Goal: Transaction & Acquisition: Purchase product/service

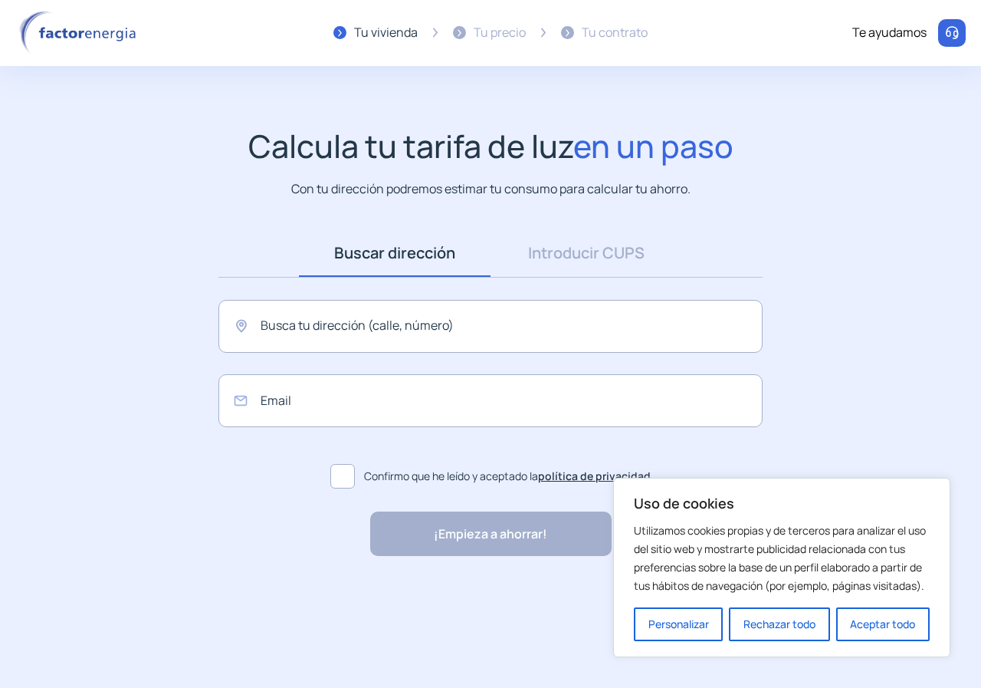
click at [369, 291] on div "Buscar dirección Dirección Introducir CUPS CUPS Busca tu dirección (calle, núme…" at bounding box center [490, 362] width 575 height 266
click at [364, 314] on input "text" at bounding box center [491, 326] width 544 height 53
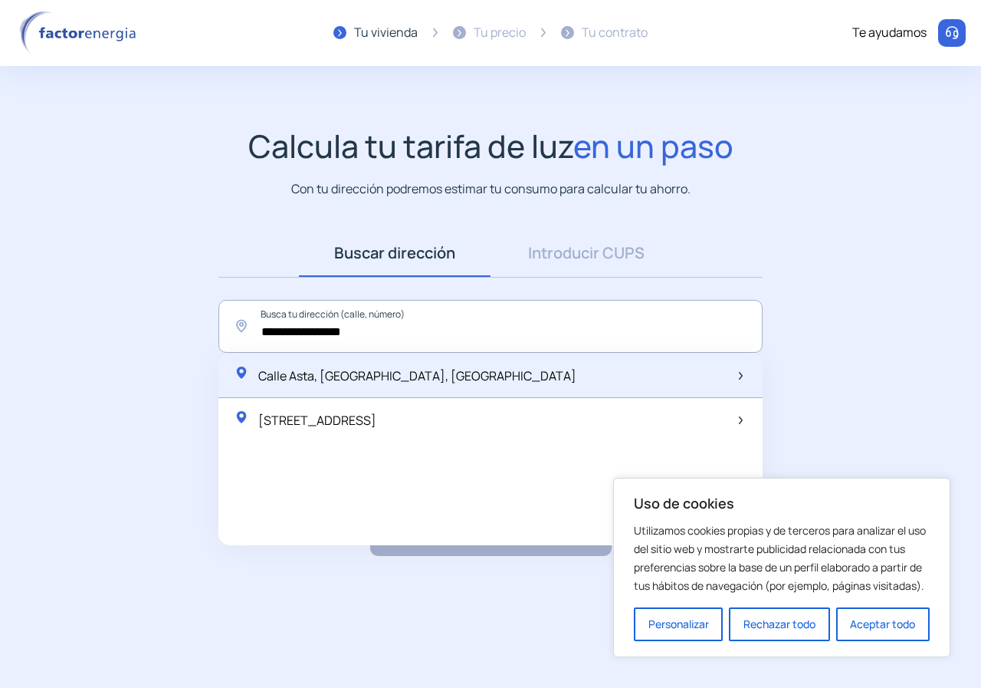
click at [345, 376] on span "Calle Asta, [GEOGRAPHIC_DATA], [GEOGRAPHIC_DATA]" at bounding box center [417, 375] width 318 height 17
type input "**********"
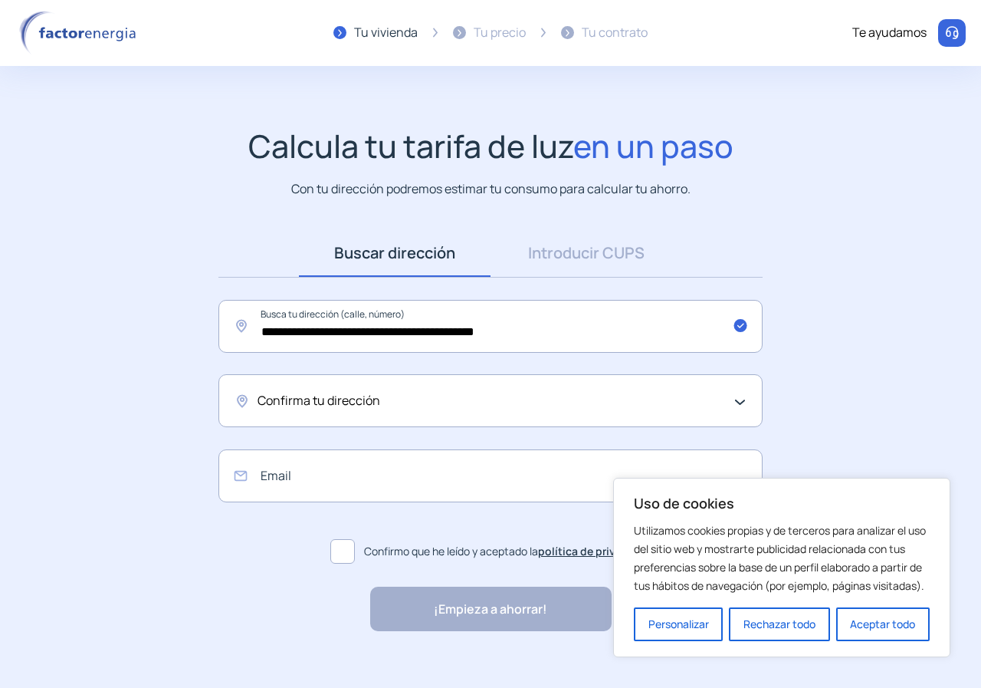
click at [341, 410] on span "Confirma tu dirección" at bounding box center [319, 401] width 123 height 20
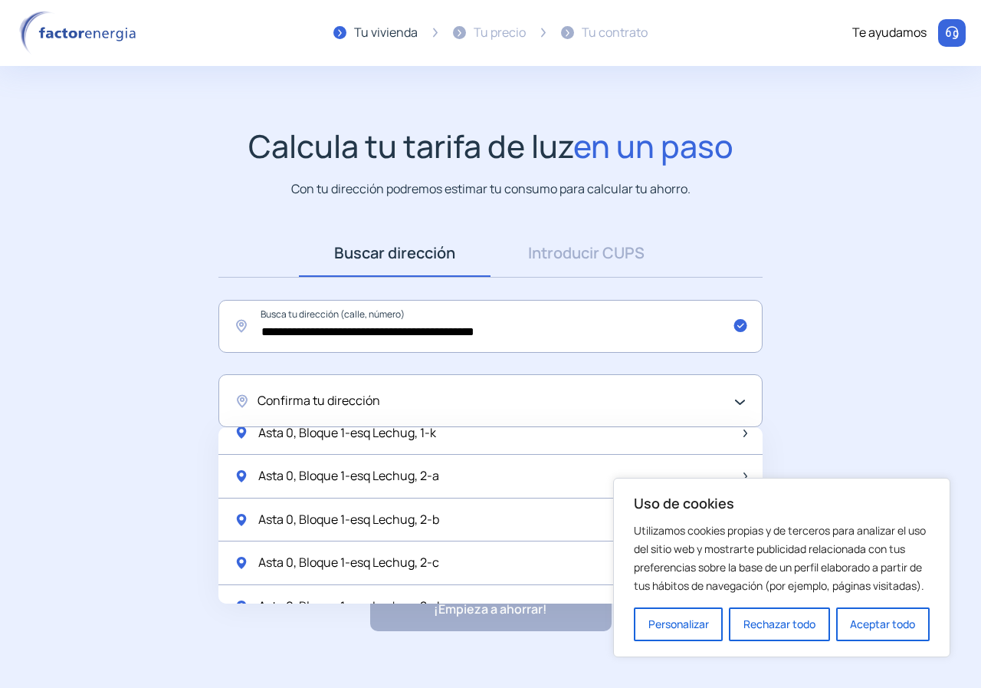
scroll to position [613, 0]
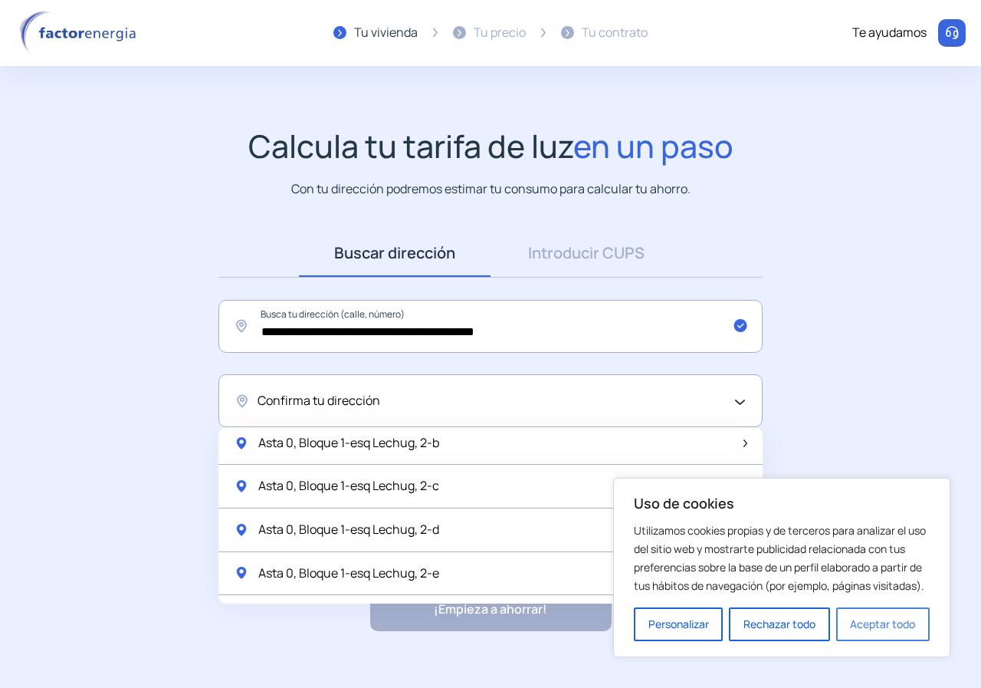
click at [885, 632] on button "Aceptar todo" at bounding box center [884, 624] width 94 height 34
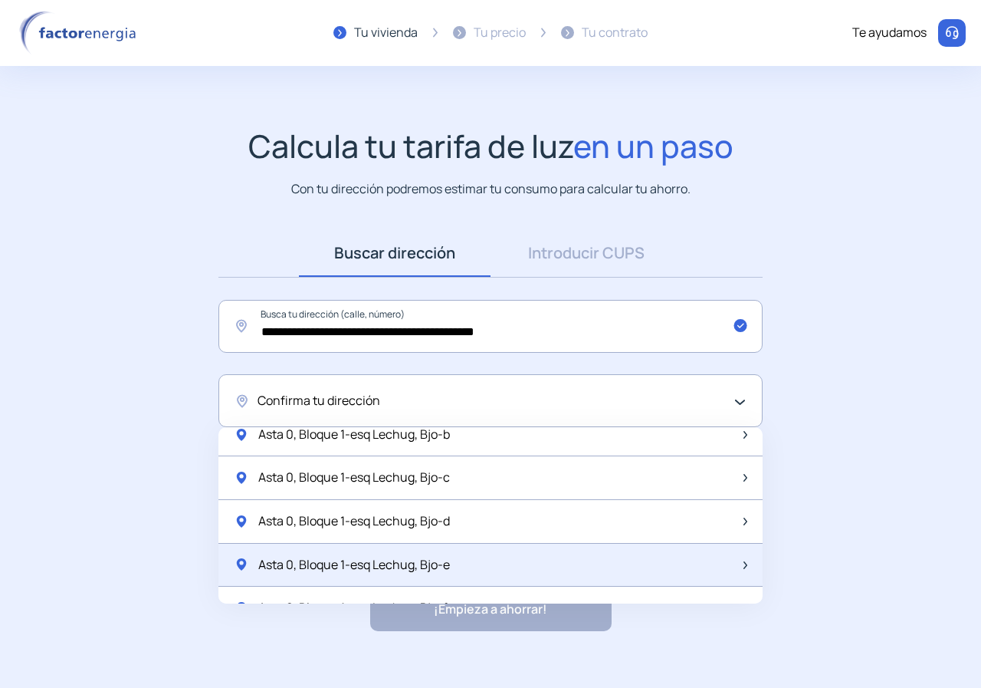
scroll to position [1500, 0]
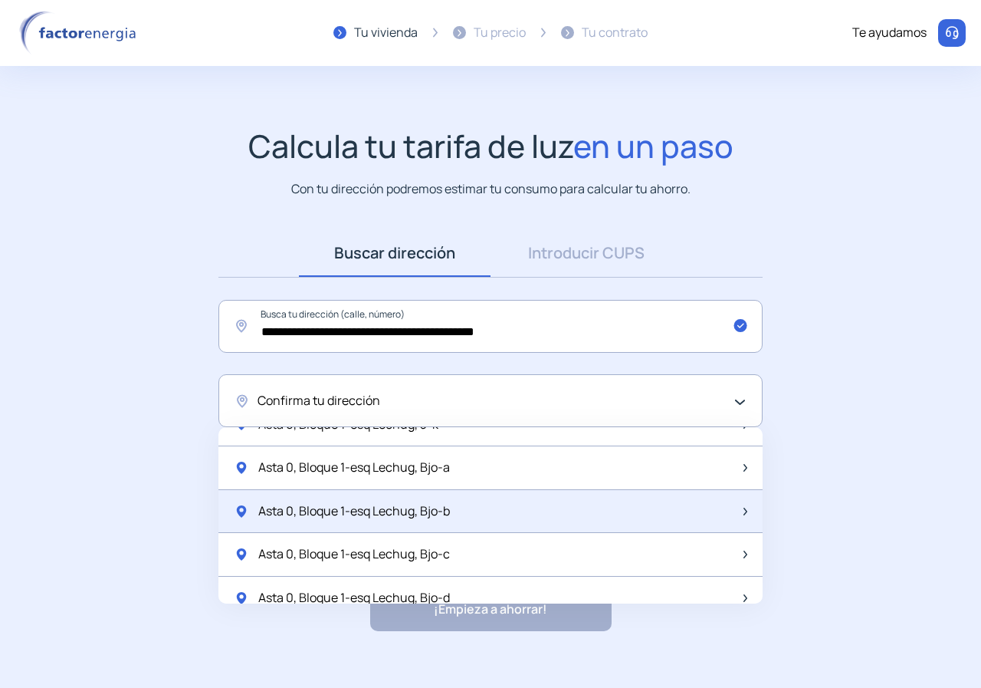
click at [459, 512] on div "Asta 0, Bloque 1-esq Lechug, Bjo-b" at bounding box center [491, 512] width 544 height 44
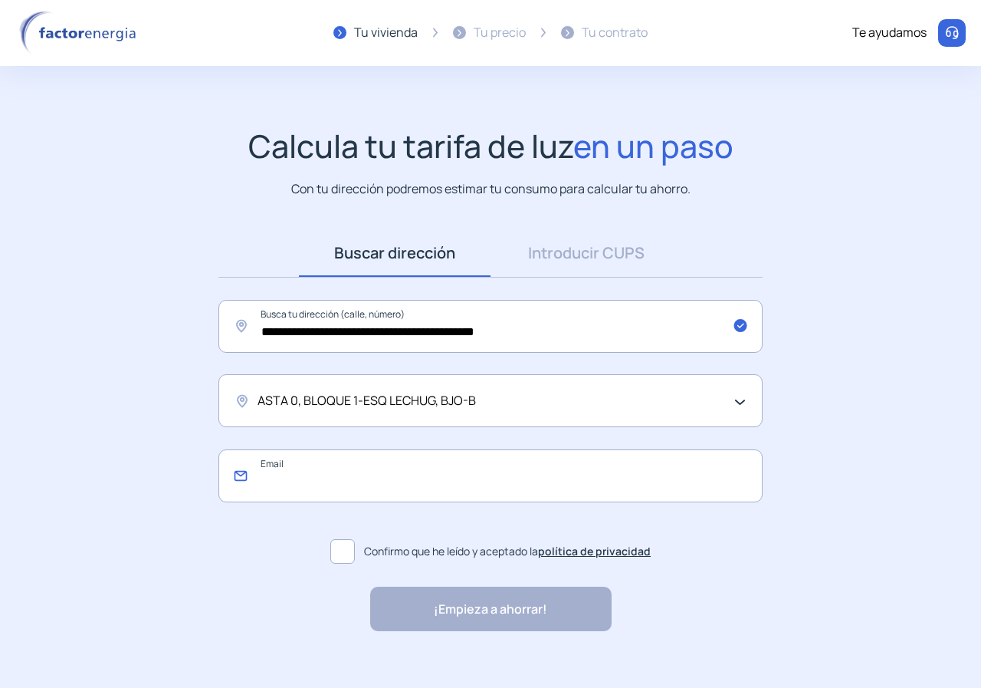
click at [345, 491] on input "email" at bounding box center [491, 475] width 544 height 53
click at [506, 397] on div "ASTA 0, BLOQUE 1-ESQ LECHUG, BJO-B" at bounding box center [487, 401] width 459 height 20
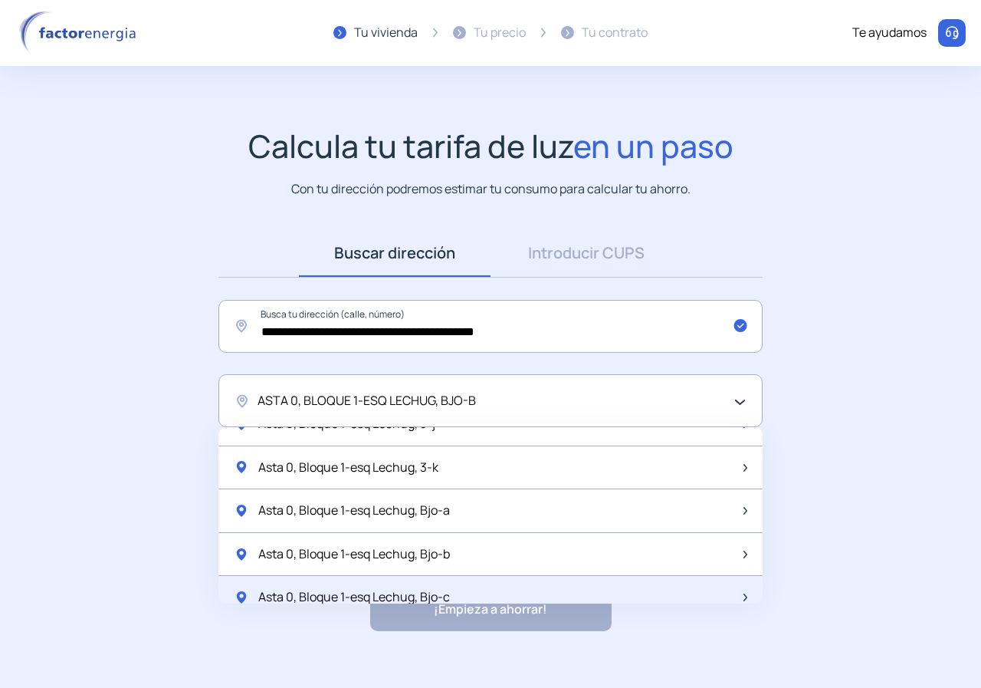
scroll to position [1534, 0]
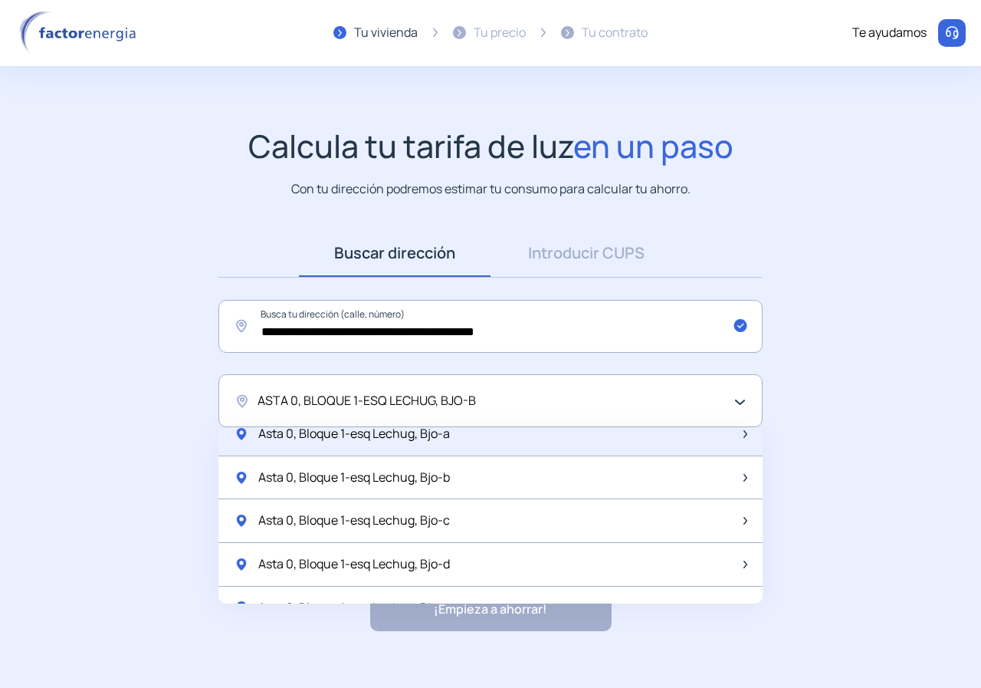
click at [457, 439] on div "Asta 0, Bloque 1-esq Lechug, Bjo-a" at bounding box center [491, 435] width 544 height 44
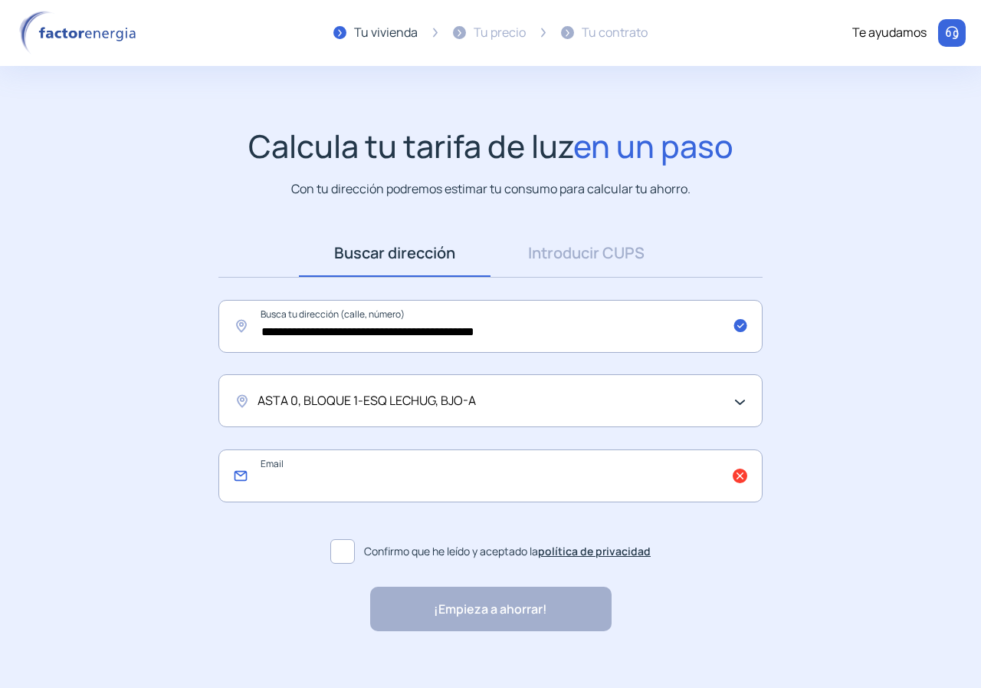
click at [431, 482] on input "email" at bounding box center [491, 475] width 544 height 53
type input "**********"
click at [345, 552] on span at bounding box center [342, 551] width 25 height 25
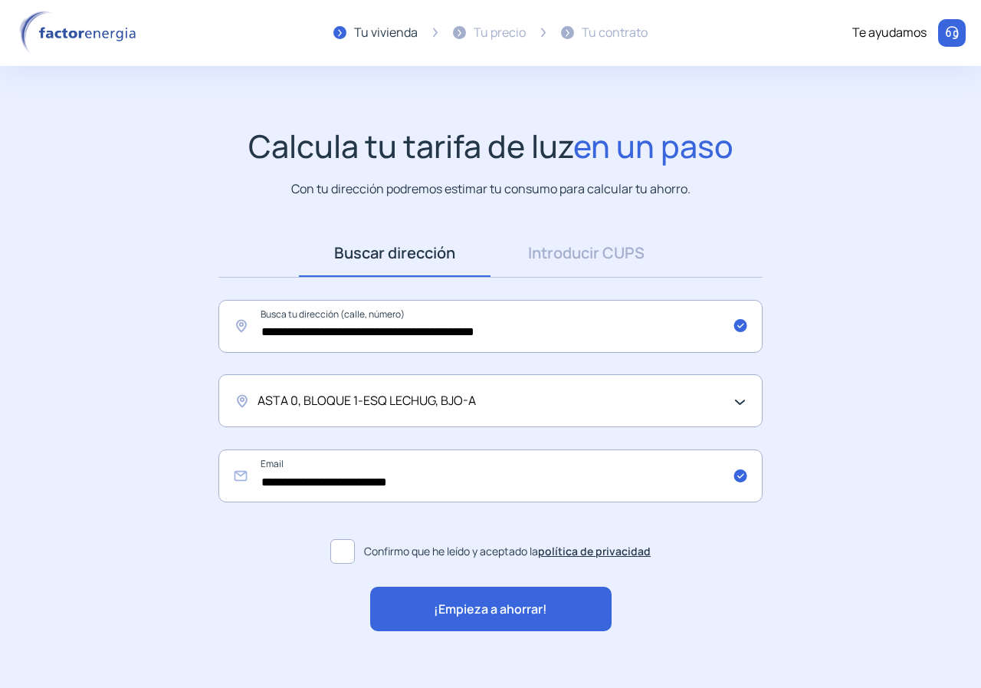
click at [484, 620] on div "¡Empieza a ahorrar!" at bounding box center [491, 609] width 242 height 44
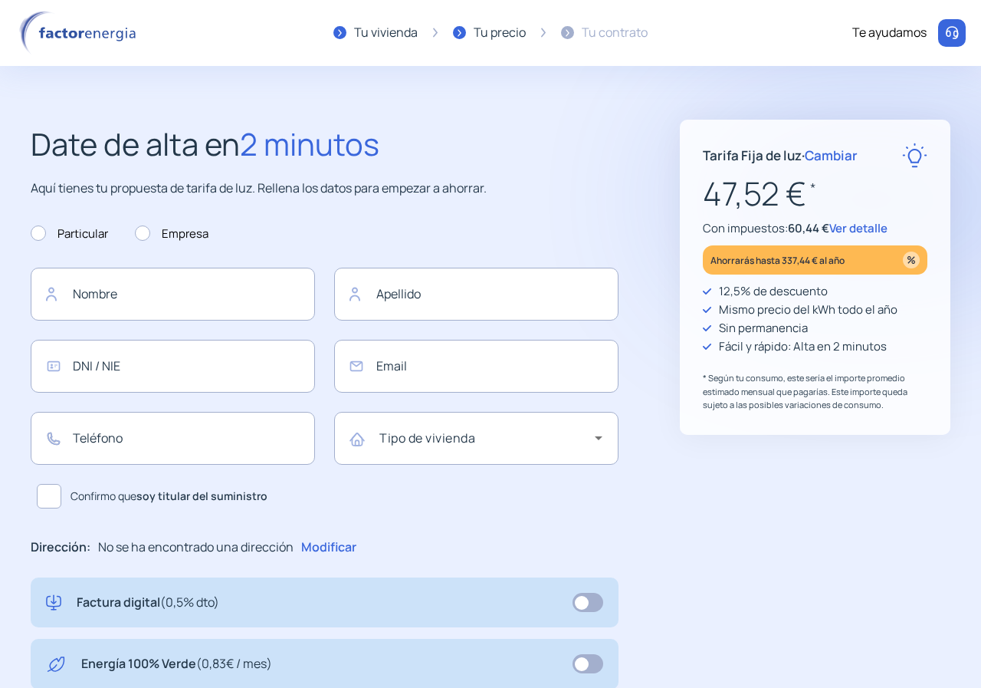
type input "**********"
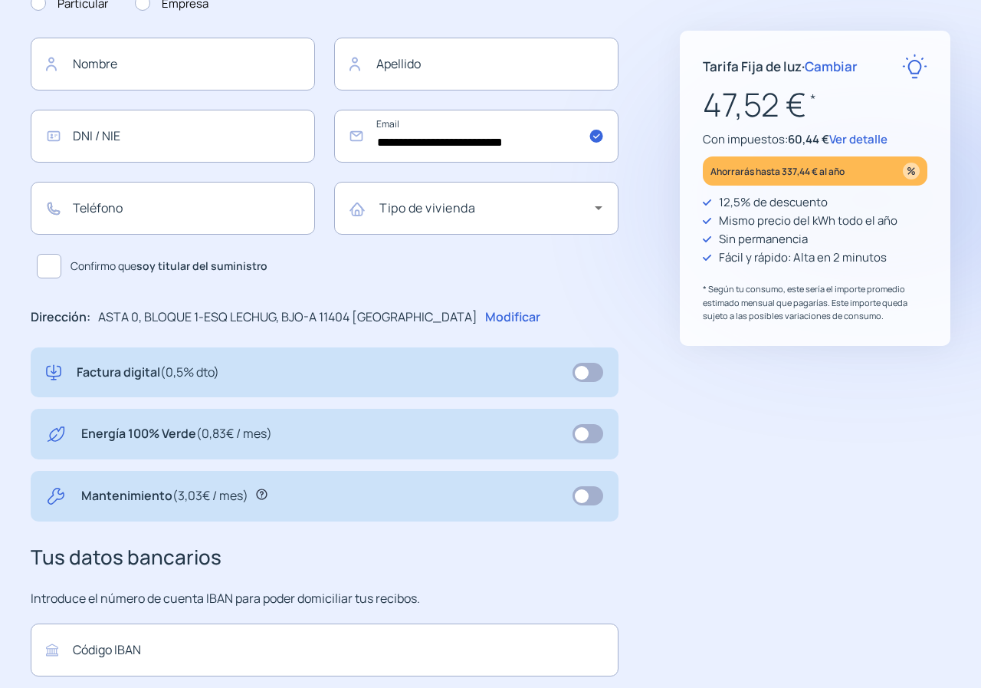
scroll to position [445, 0]
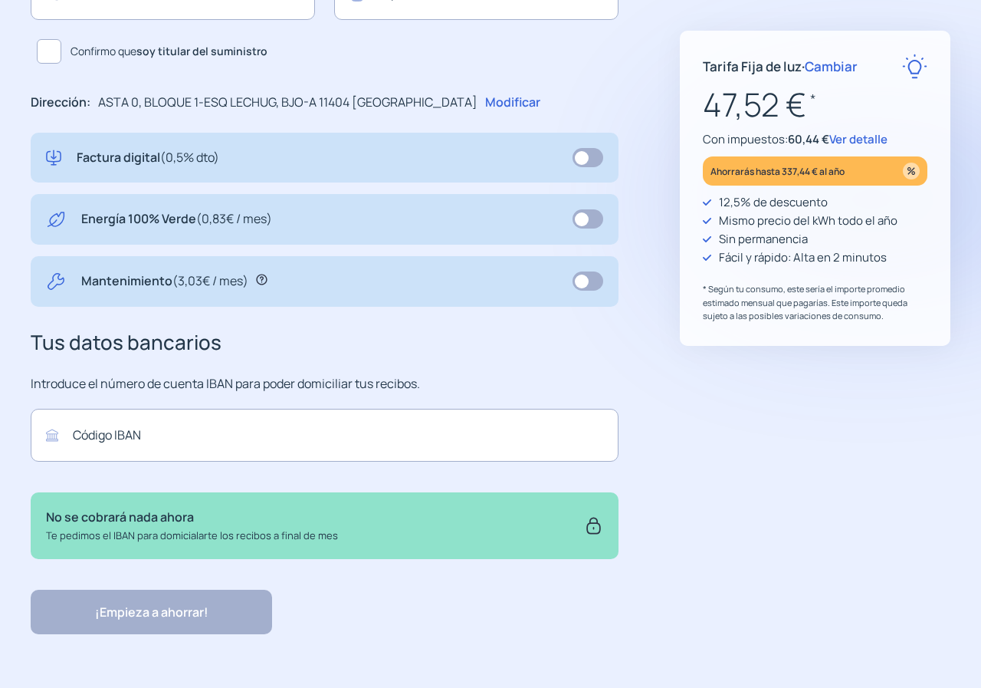
click at [149, 609] on div "¡Empieza a ahorrar! "Excelente servicio y atención al cliente" "Respeto por el …" at bounding box center [325, 612] width 588 height 44
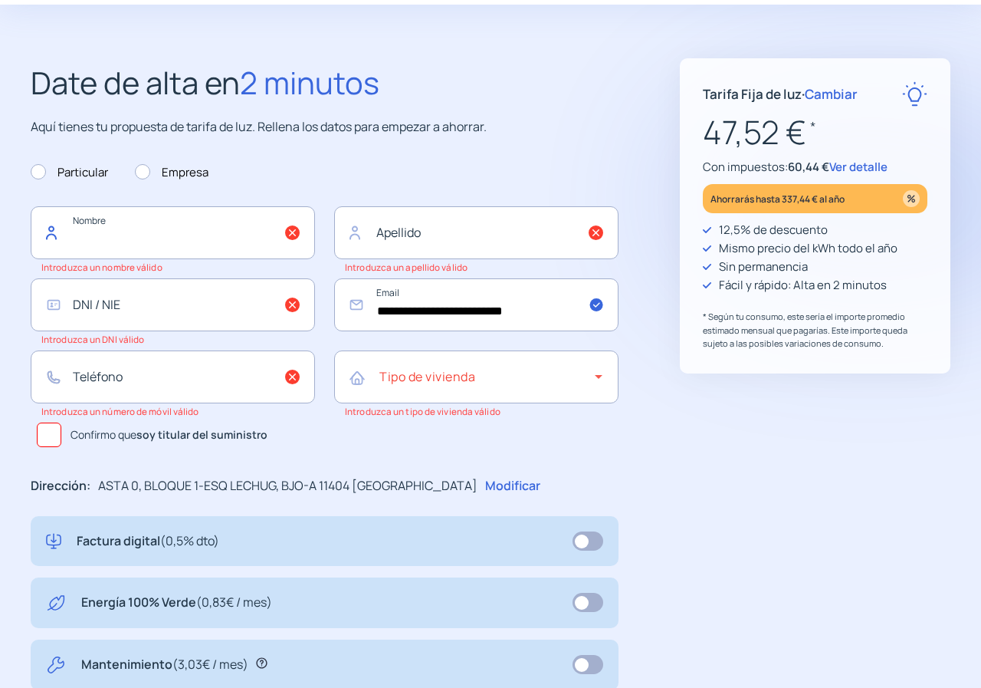
scroll to position [0, 0]
